Goal: Task Accomplishment & Management: Complete application form

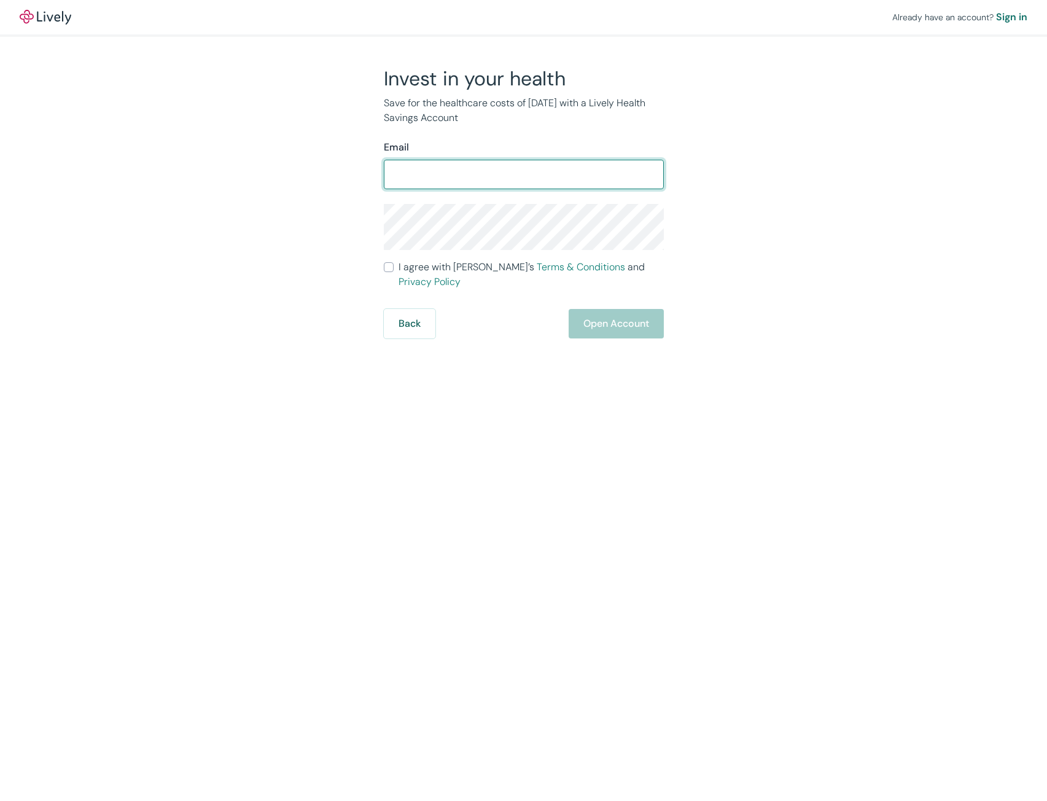
click at [428, 173] on input "Email" at bounding box center [524, 174] width 280 height 25
type input "[EMAIL_ADDRESS][DOMAIN_NAME]"
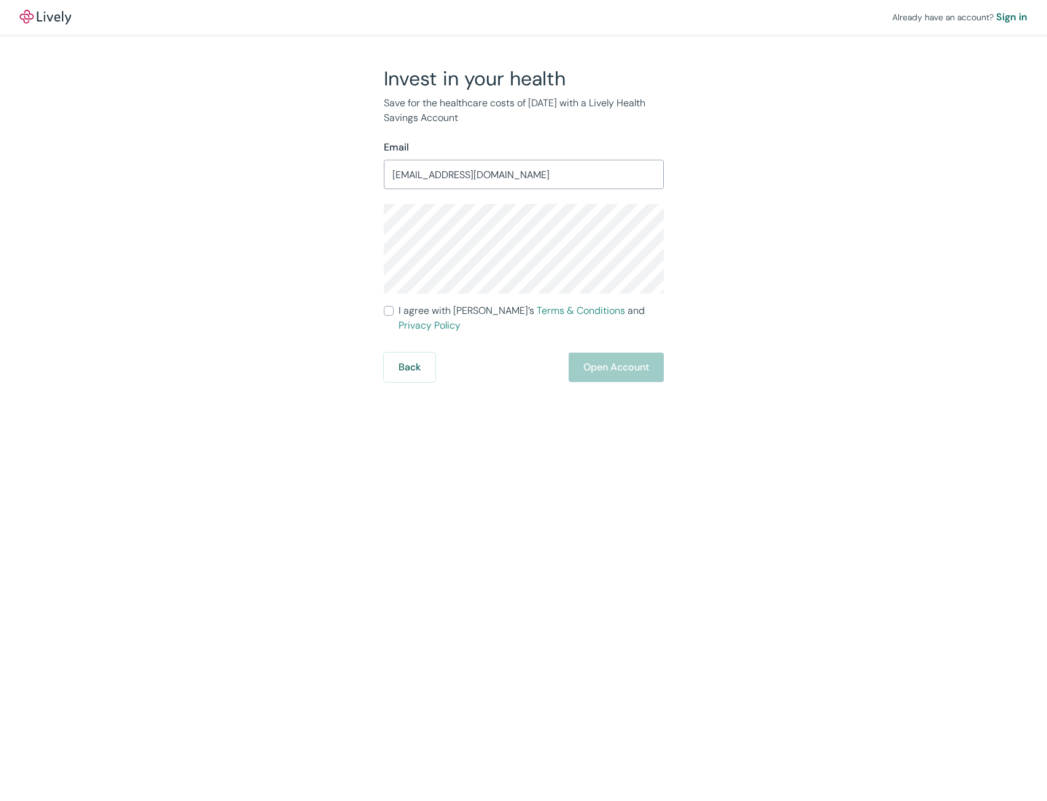
click at [170, 310] on div "Already have an account? Sign in Invest in your health Save for the healthcare …" at bounding box center [523, 191] width 1047 height 382
click at [385, 317] on label "I agree with Lively’s Terms & Conditions and Privacy Policy" at bounding box center [524, 317] width 280 height 29
click at [385, 316] on input "I agree with Lively’s Terms & Conditions and Privacy Policy" at bounding box center [389, 311] width 10 height 10
checkbox input "true"
click at [614, 358] on button "Open Account" at bounding box center [616, 367] width 95 height 29
